Goal: Task Accomplishment & Management: Manage account settings

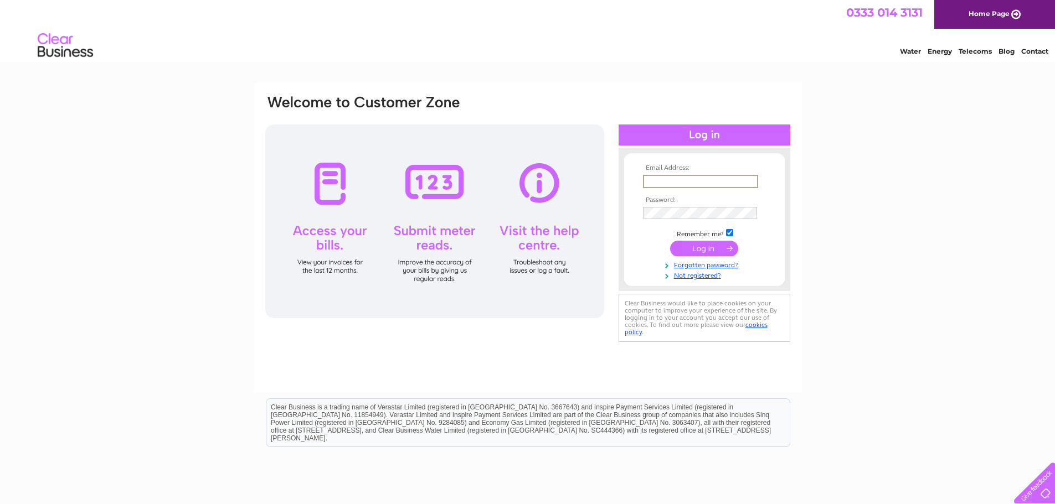
click at [685, 183] on input "text" at bounding box center [700, 181] width 115 height 13
type input "andrewmaidment@aol.co.uk"
click at [716, 251] on input "submit" at bounding box center [704, 248] width 68 height 16
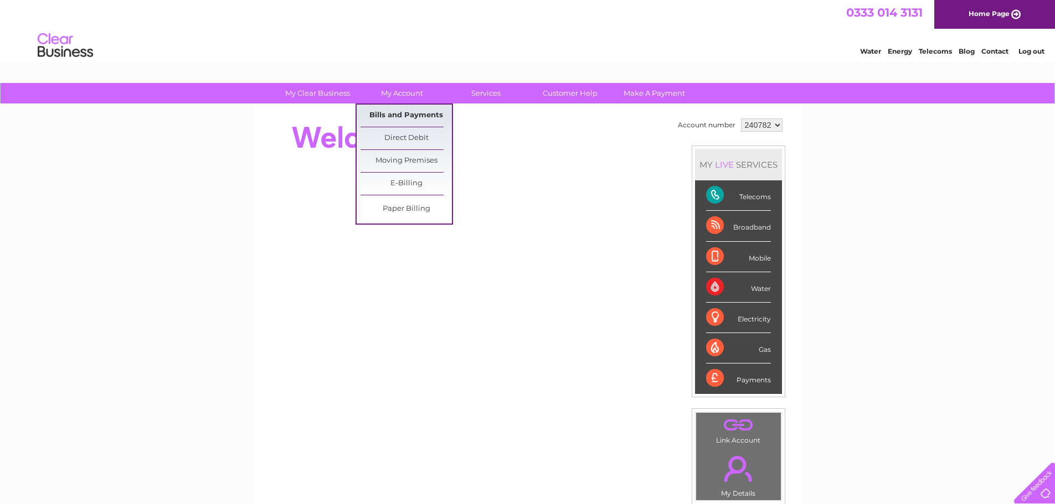
click at [430, 116] on link "Bills and Payments" at bounding box center [405, 116] width 91 height 22
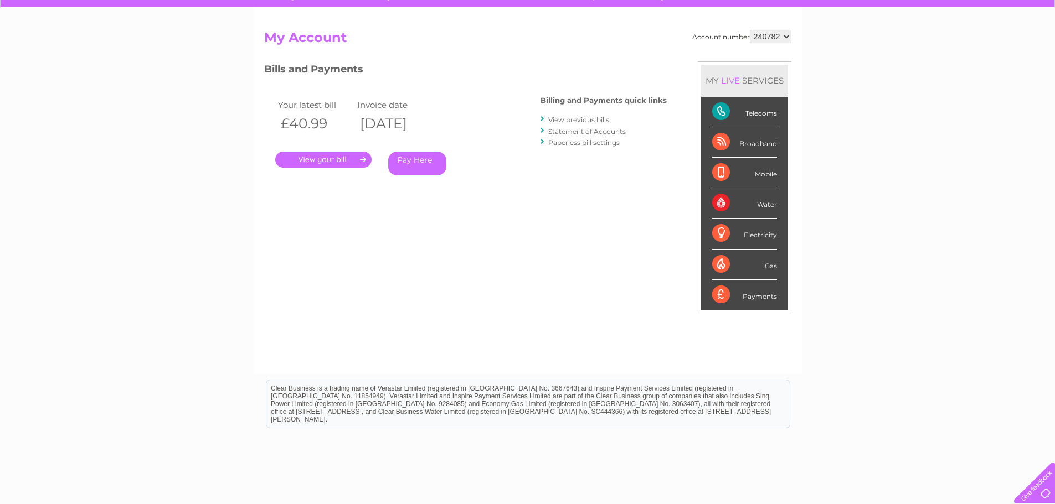
scroll to position [111, 0]
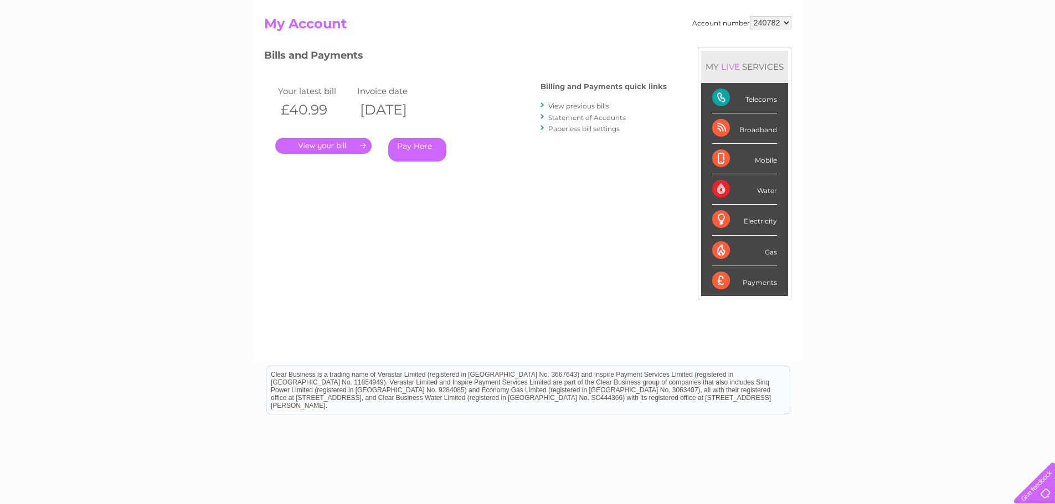
click at [312, 144] on link "." at bounding box center [323, 146] width 96 height 16
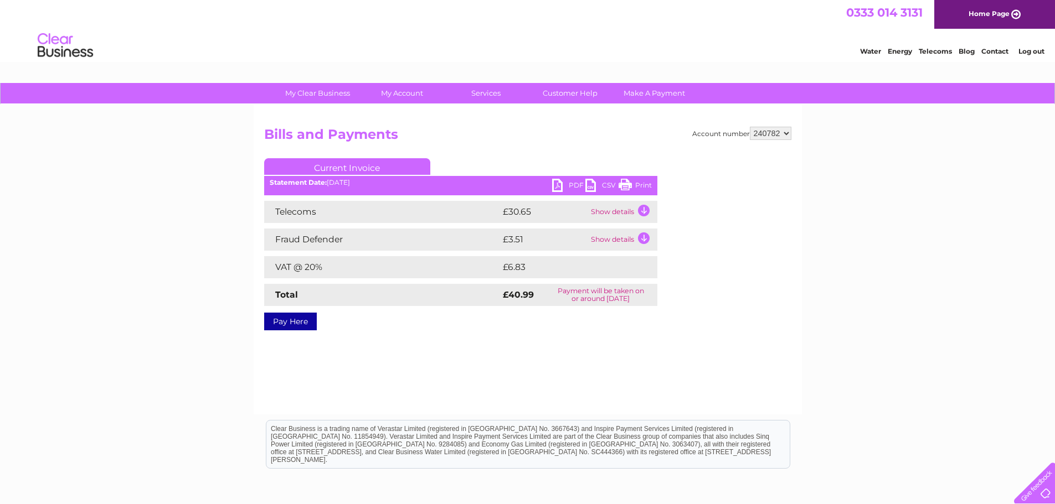
click at [630, 182] on link "Print" at bounding box center [634, 187] width 33 height 16
click at [1024, 52] on link "Log out" at bounding box center [1031, 51] width 26 height 8
